Goal: Entertainment & Leisure: Consume media (video, audio)

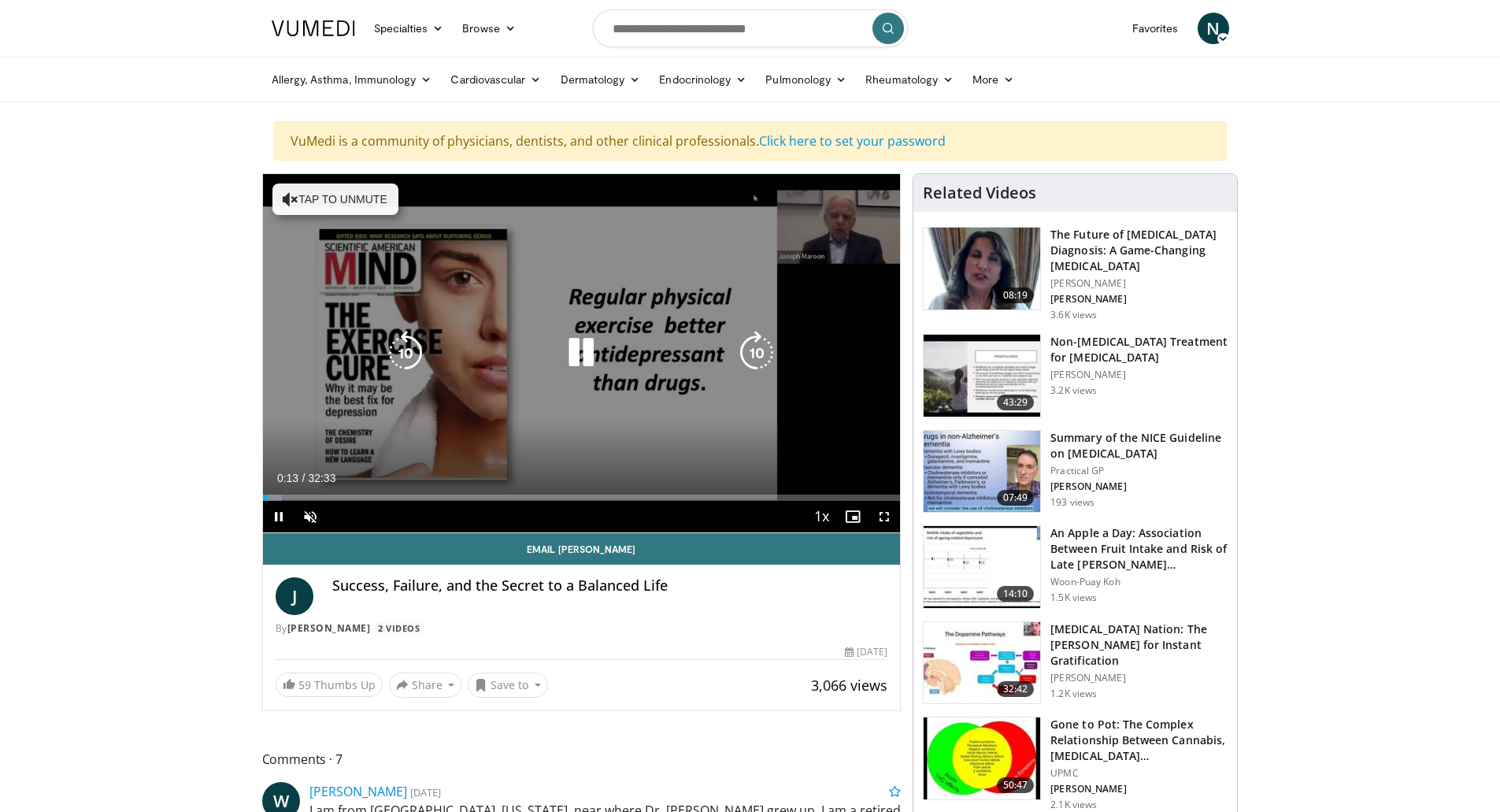
click at [371, 202] on button "Tap to unmute" at bounding box center [336, 199] width 126 height 31
click at [588, 350] on icon "Video Player" at bounding box center [581, 353] width 44 height 44
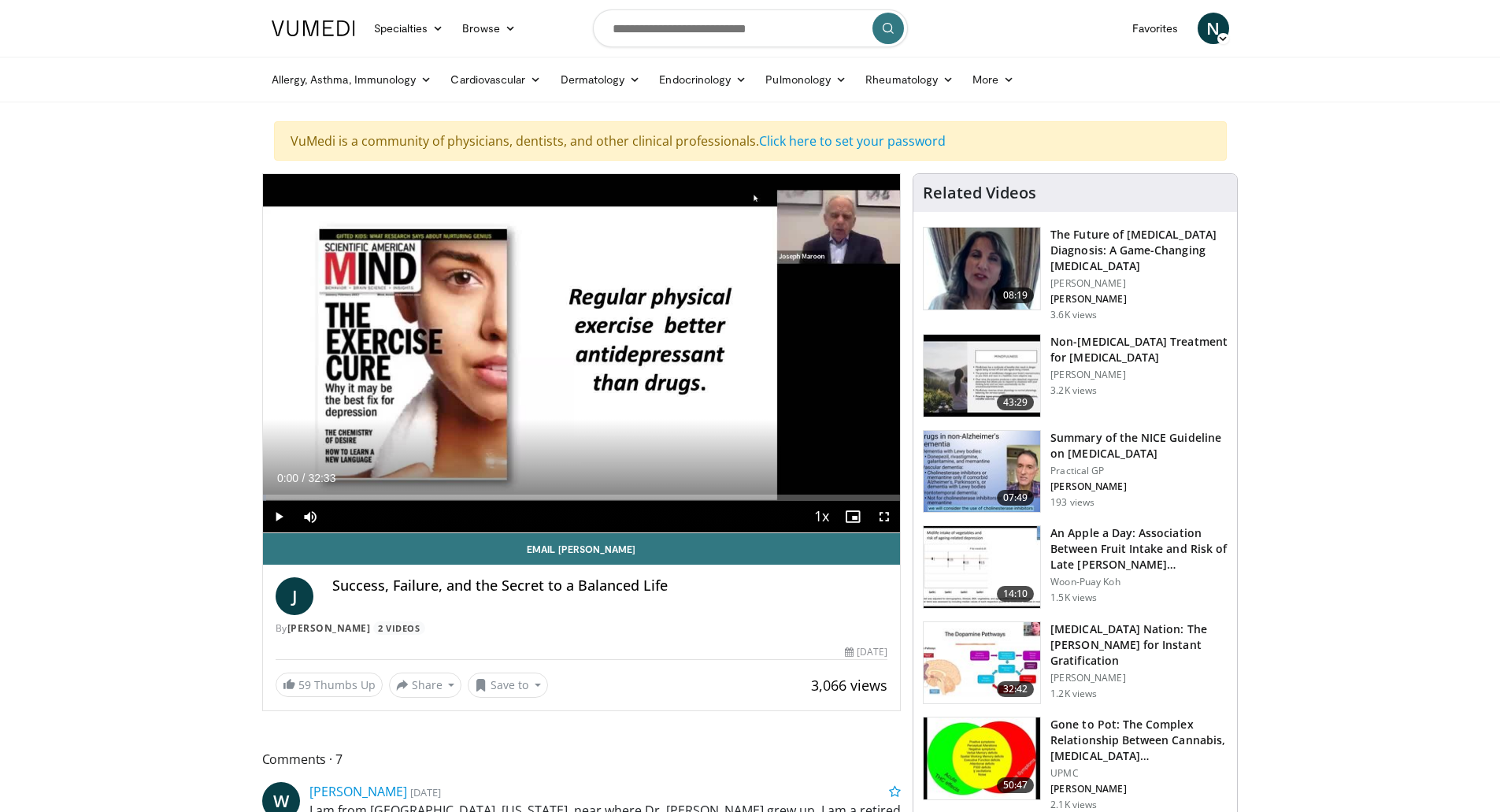
drag, startPoint x: 284, startPoint y: 498, endPoint x: 246, endPoint y: 501, distance: 38.1
